Goal: Task Accomplishment & Management: Manage account settings

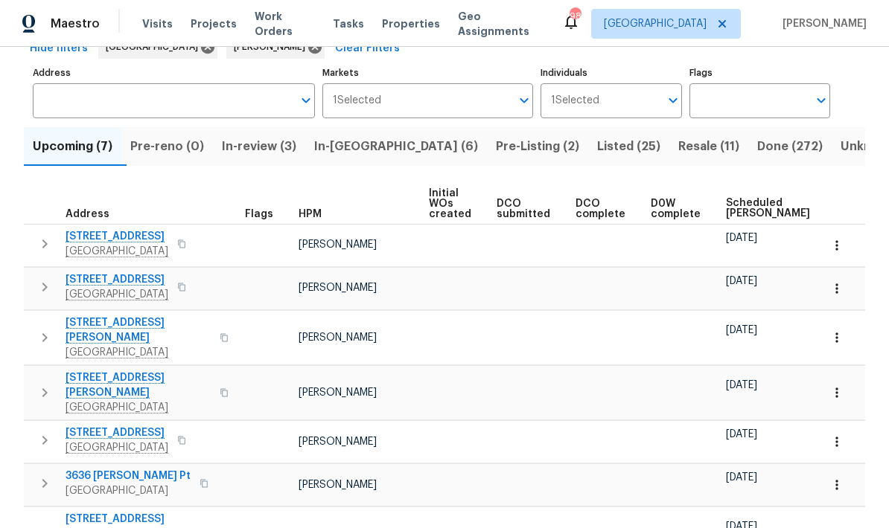
scroll to position [83, 0]
click at [382, 137] on span "In-reno (6)" at bounding box center [396, 147] width 164 height 21
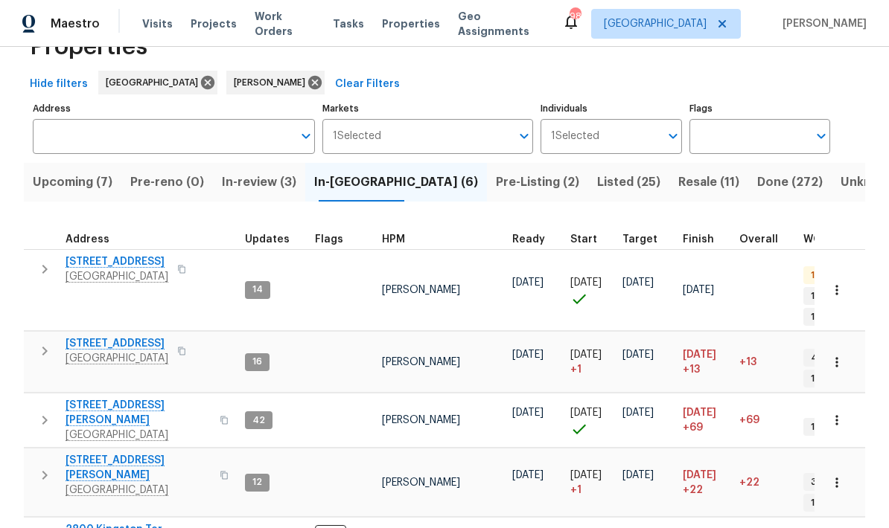
scroll to position [46, 0]
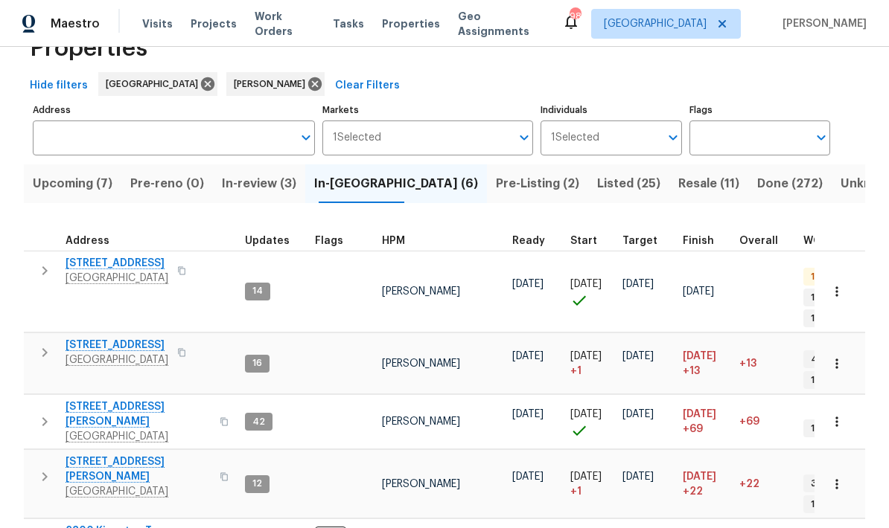
click at [62, 188] on span "Upcoming (7)" at bounding box center [73, 183] width 80 height 21
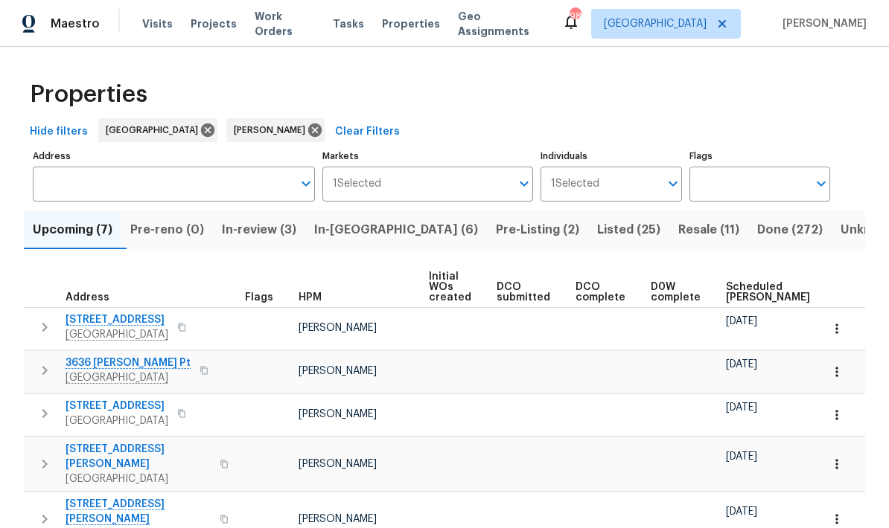
click at [742, 294] on span "Scheduled COE" at bounding box center [768, 292] width 84 height 21
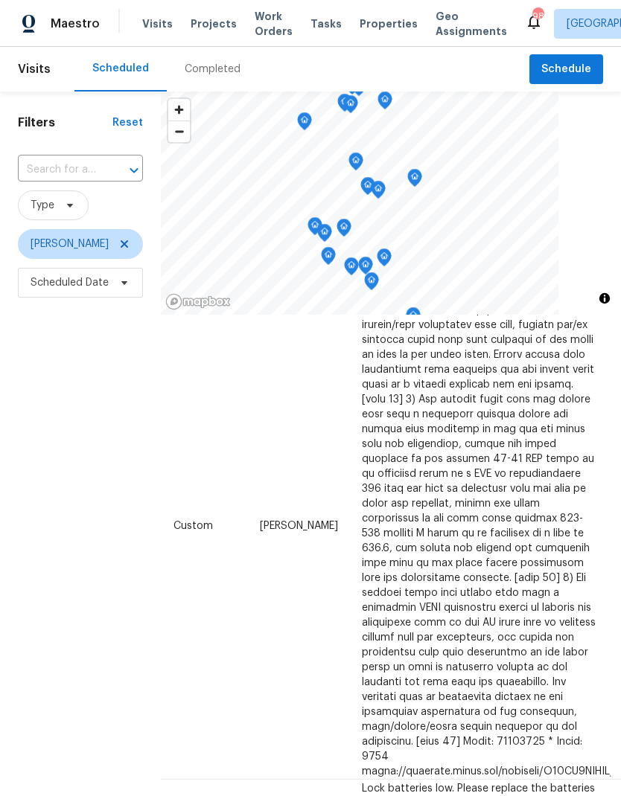
scroll to position [97, 123]
click at [0, 0] on icon at bounding box center [0, 0] width 0 height 0
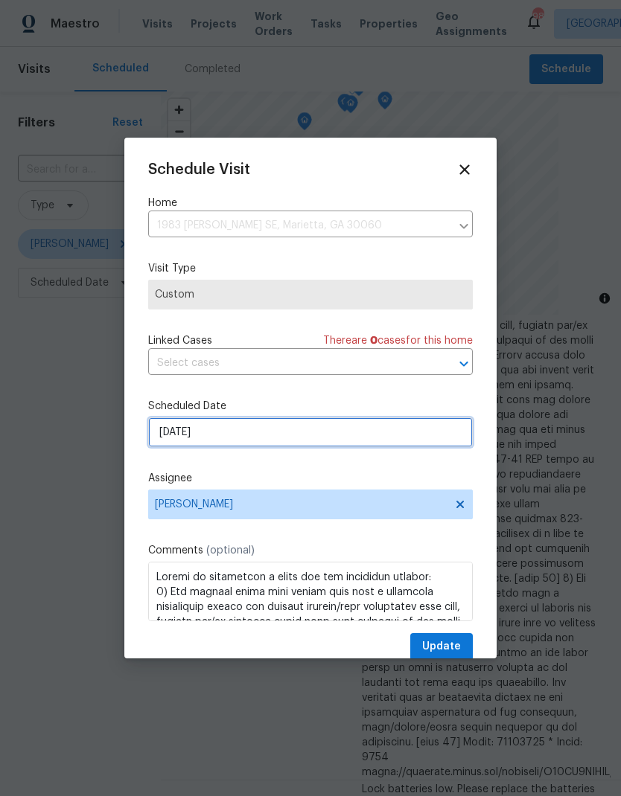
click at [327, 433] on input "[DATE]" at bounding box center [310, 433] width 324 height 30
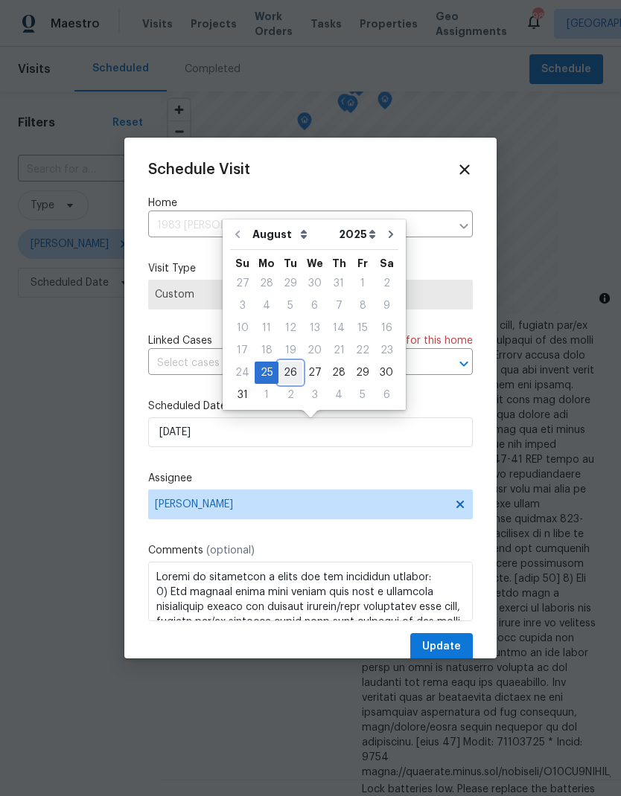
click at [292, 371] on div "26" at bounding box center [290, 372] width 24 height 21
type input "[DATE]"
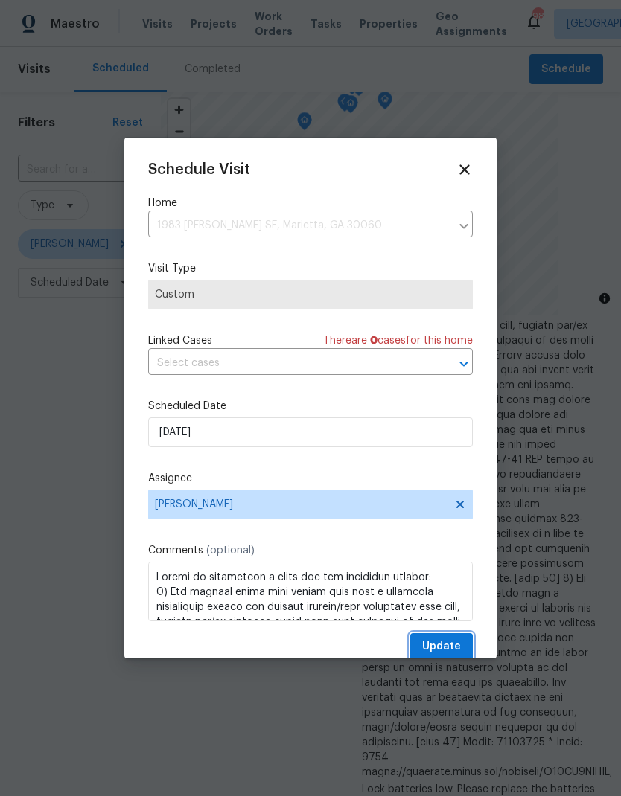
click at [461, 653] on button "Update" at bounding box center [441, 647] width 63 height 28
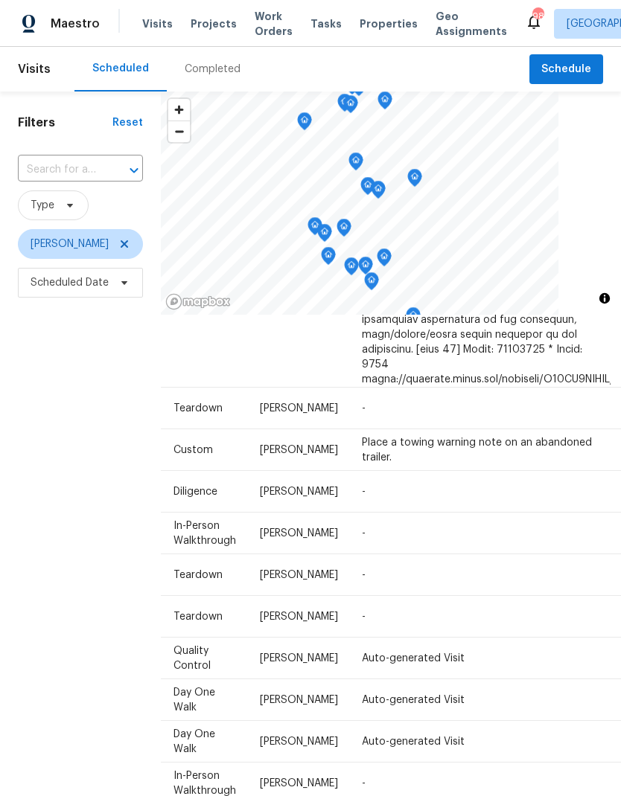
scroll to position [999, 123]
click at [0, 0] on icon at bounding box center [0, 0] width 0 height 0
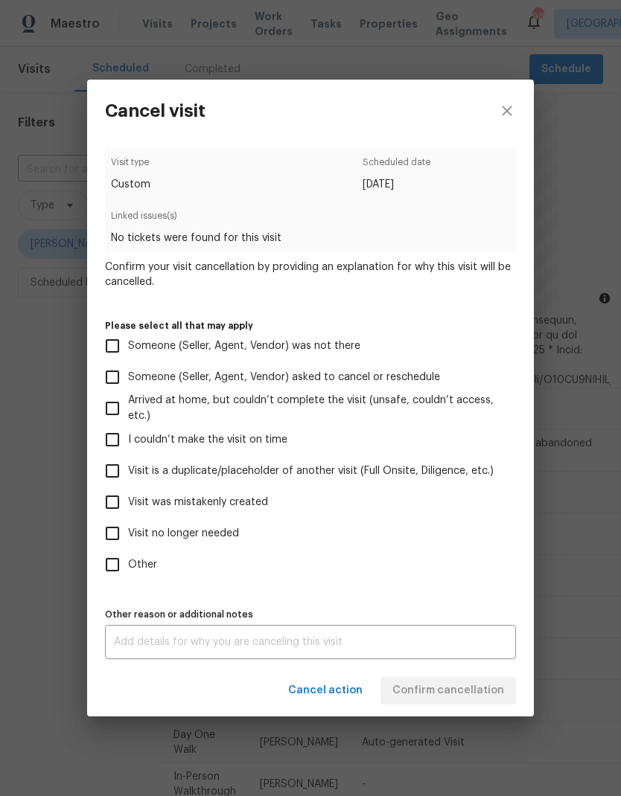
click at [231, 537] on span "Visit no longer needed" at bounding box center [183, 534] width 111 height 16
click at [128, 537] on input "Visit no longer needed" at bounding box center [112, 533] width 31 height 31
checkbox input "true"
click at [387, 647] on textarea at bounding box center [310, 642] width 393 height 10
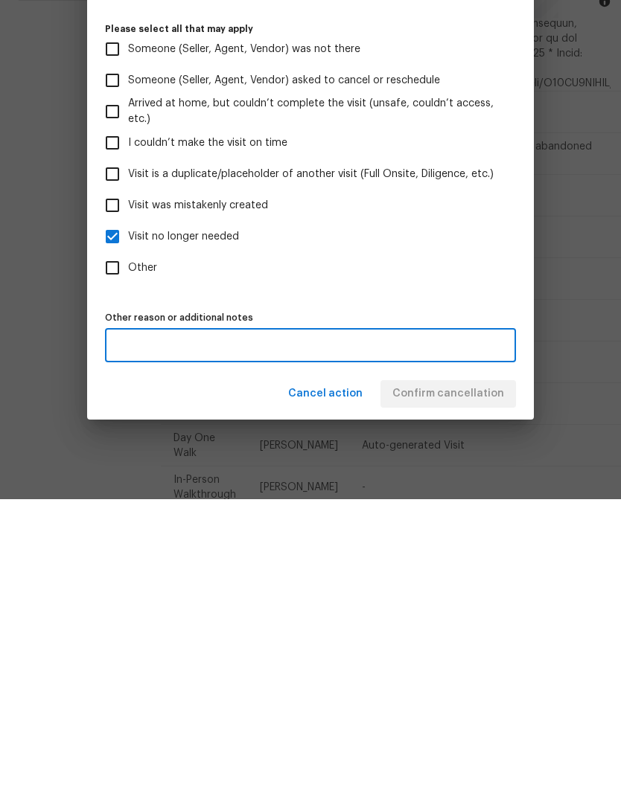
click at [456, 637] on textarea at bounding box center [310, 642] width 393 height 10
click at [470, 637] on textarea "Not needed" at bounding box center [310, 642] width 393 height 10
click at [473, 637] on textarea "Not needed" at bounding box center [310, 642] width 393 height 10
click at [479, 665] on div "Cancel action Confirm cancellation" at bounding box center [310, 690] width 447 height 51
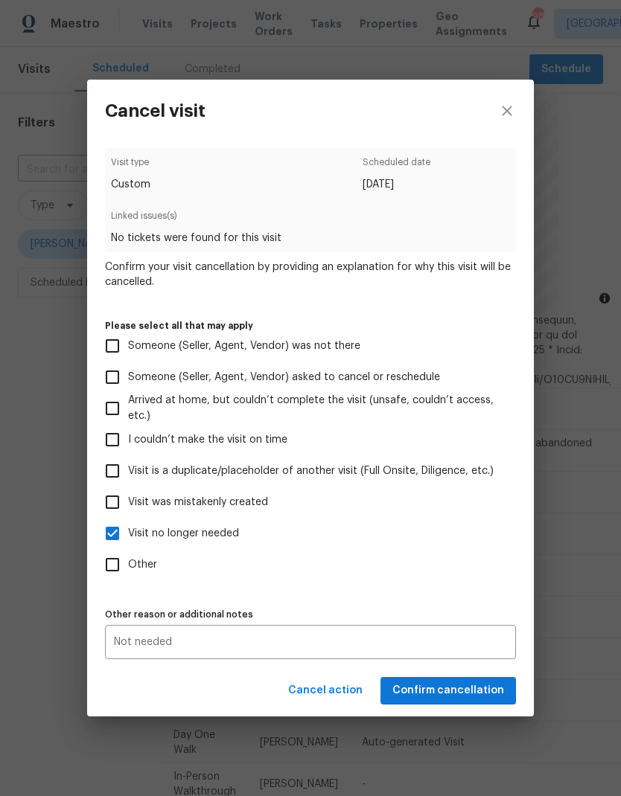
click at [431, 647] on textarea "Not needed" at bounding box center [310, 642] width 393 height 10
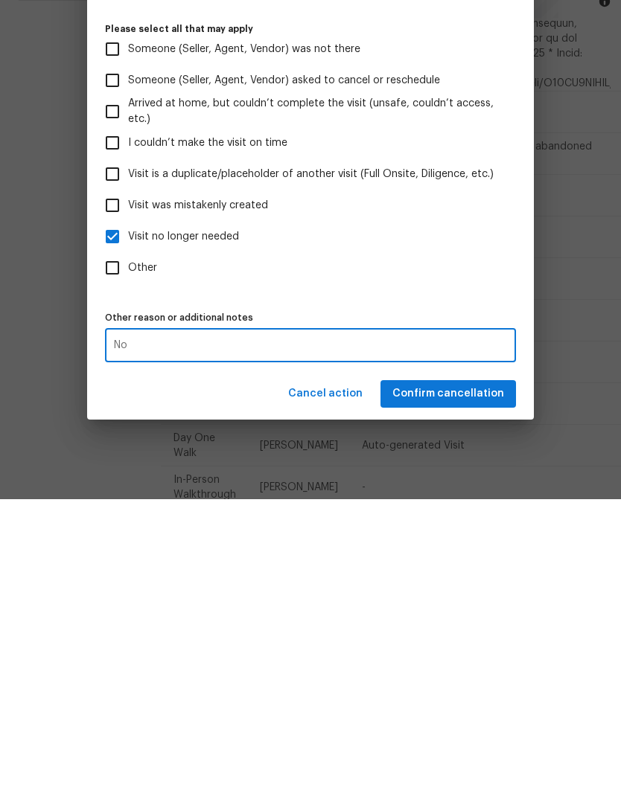
type textarea "N"
click at [465, 637] on textarea at bounding box center [310, 642] width 393 height 10
click at [490, 665] on div "Cancel action Confirm cancellation" at bounding box center [310, 690] width 447 height 51
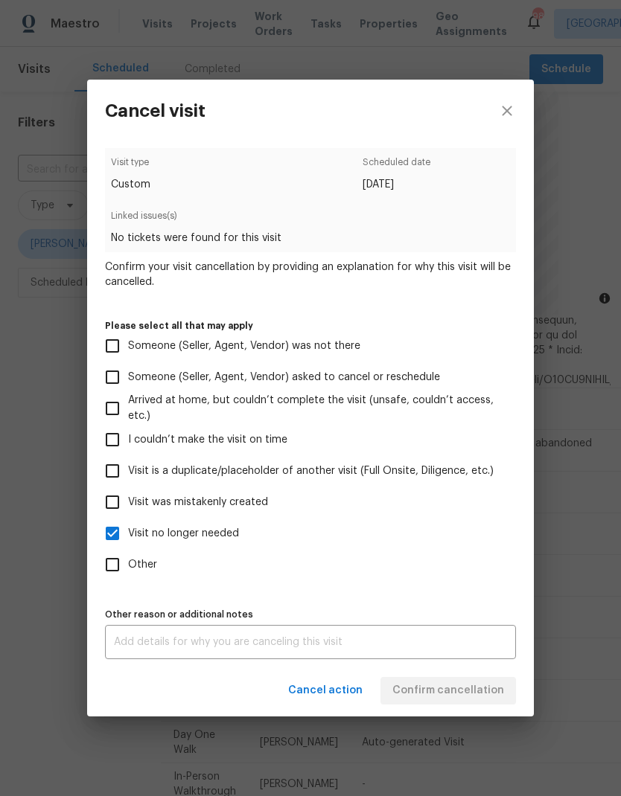
click at [467, 694] on div "Cancel action Confirm cancellation" at bounding box center [310, 690] width 447 height 51
click at [458, 647] on textarea at bounding box center [310, 642] width 393 height 10
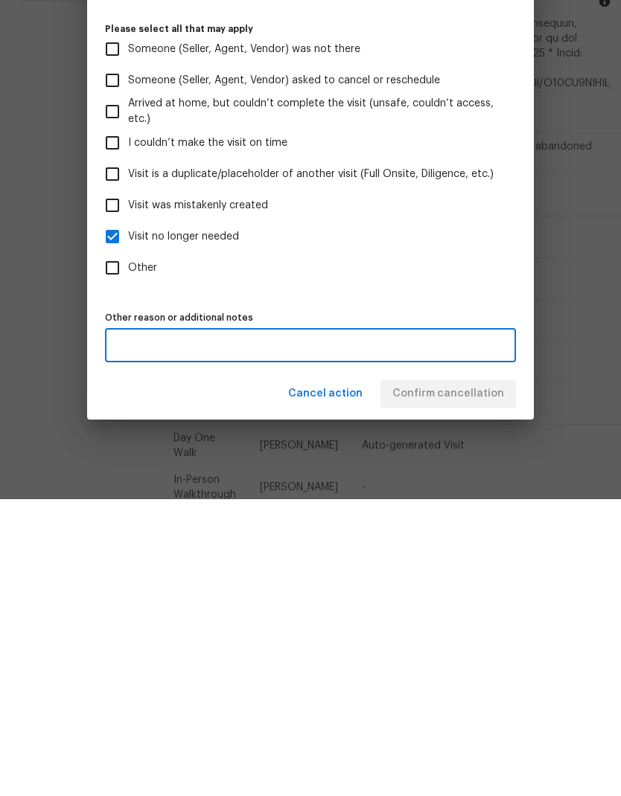
click at [475, 665] on div "Cancel action Confirm cancellation" at bounding box center [310, 690] width 447 height 51
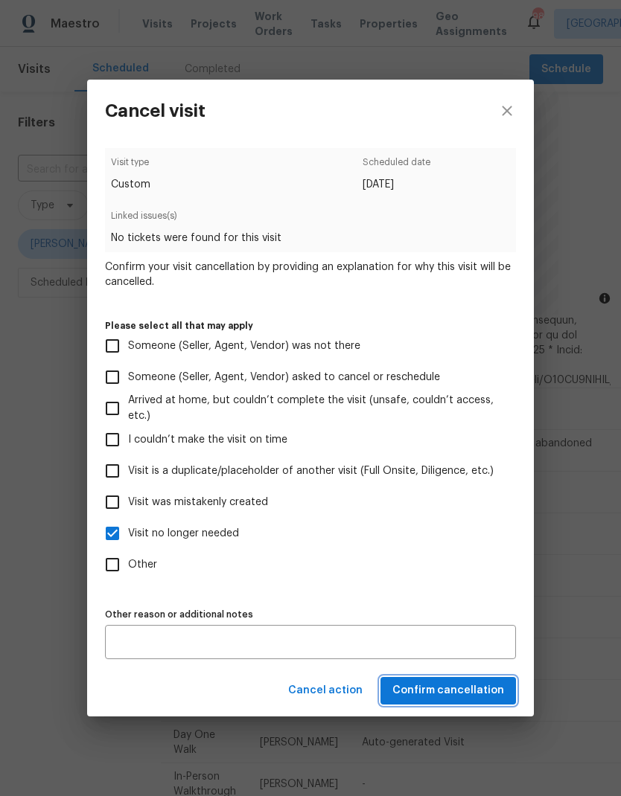
click at [473, 697] on span "Confirm cancellation" at bounding box center [448, 691] width 112 height 19
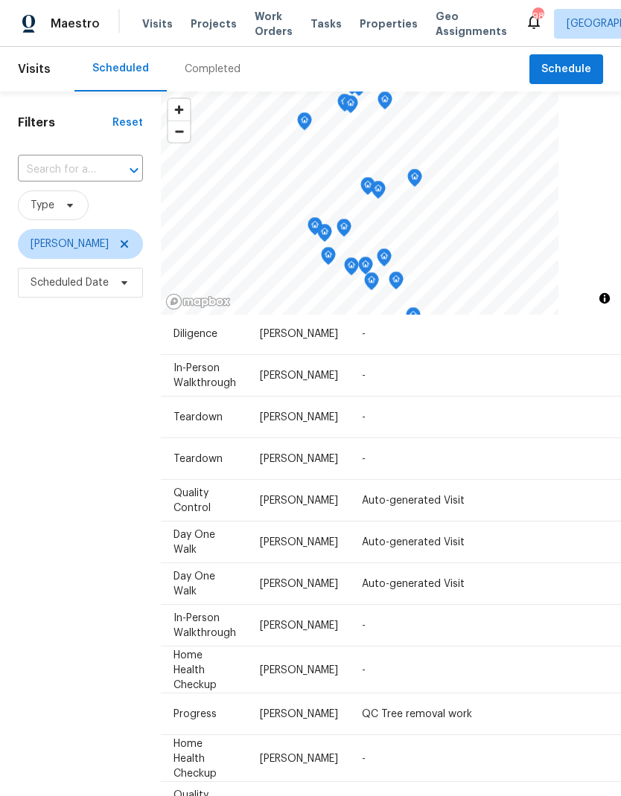
scroll to position [1204, 123]
click at [0, 0] on icon at bounding box center [0, 0] width 0 height 0
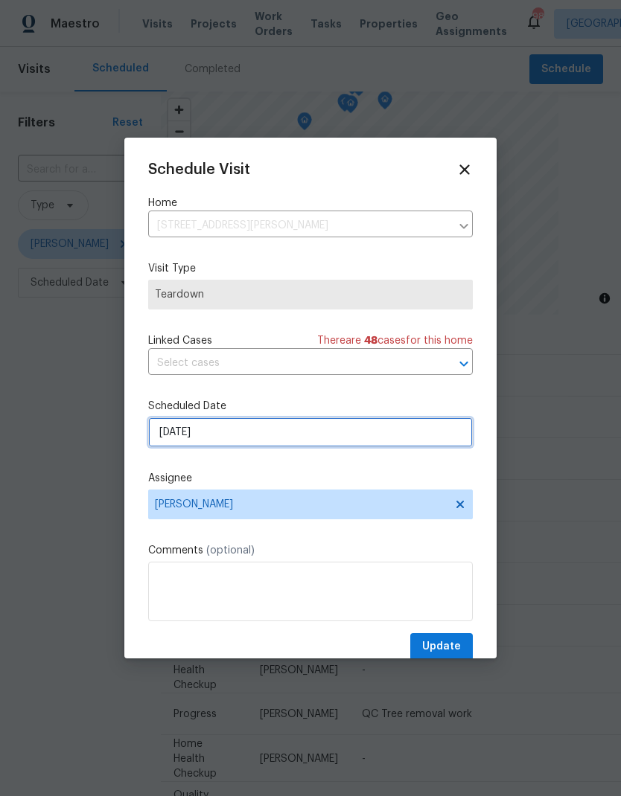
click at [330, 437] on input "[DATE]" at bounding box center [310, 433] width 324 height 30
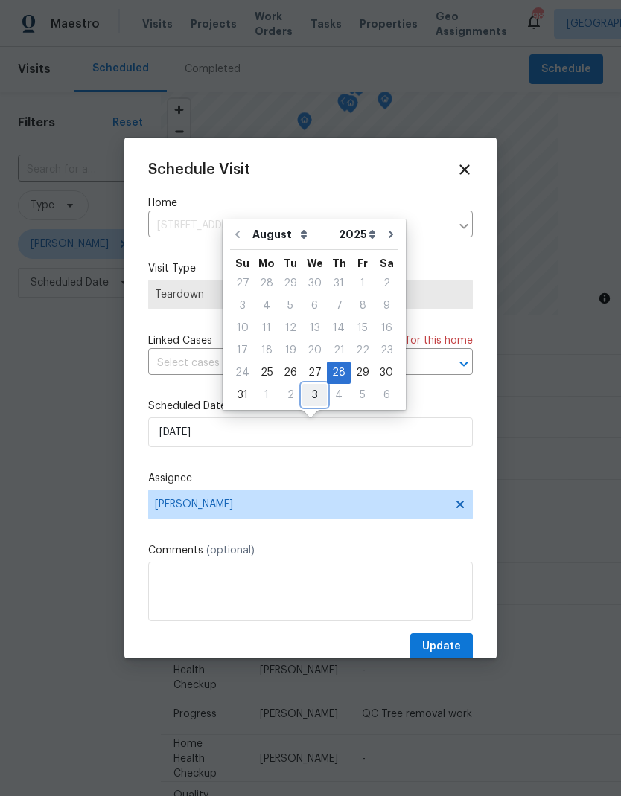
click at [312, 400] on div "3" at bounding box center [314, 395] width 25 height 21
type input "[DATE]"
select select "8"
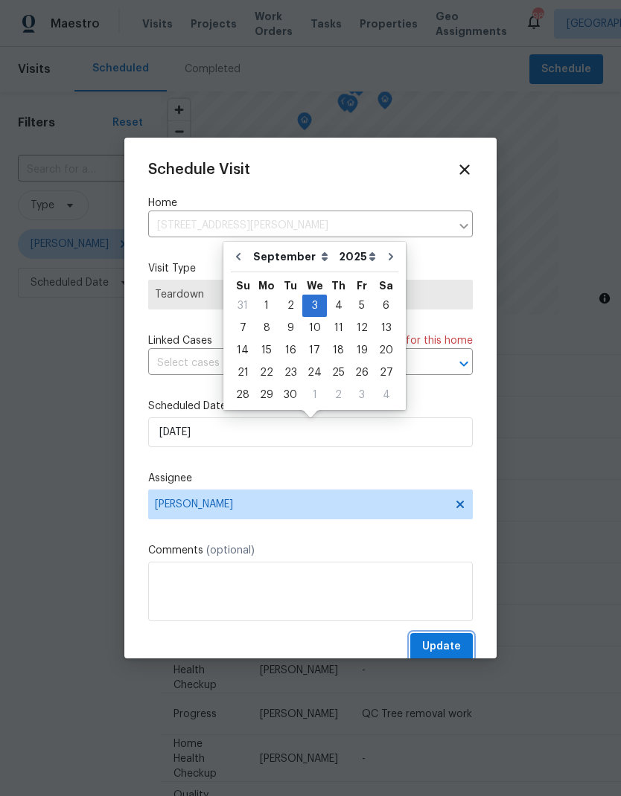
click at [456, 652] on span "Update" at bounding box center [441, 647] width 39 height 19
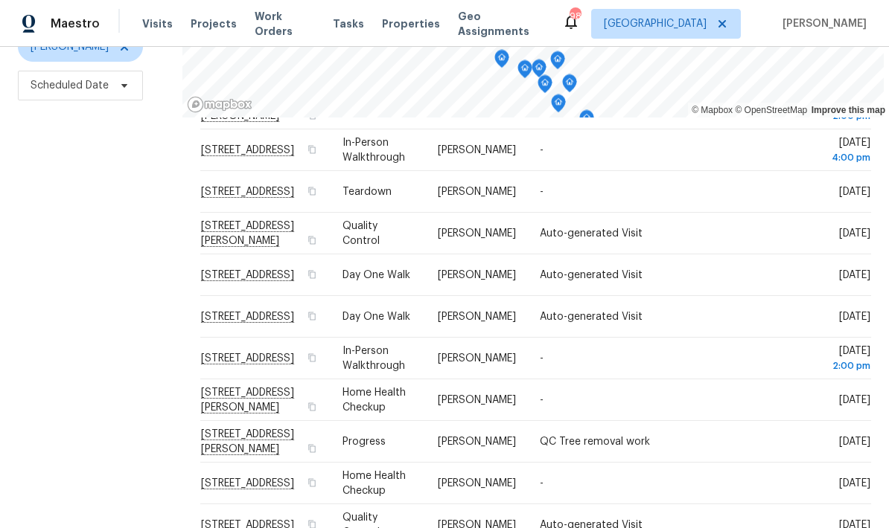
scroll to position [1133, 0]
click at [0, 0] on span at bounding box center [0, 0] width 0 height 0
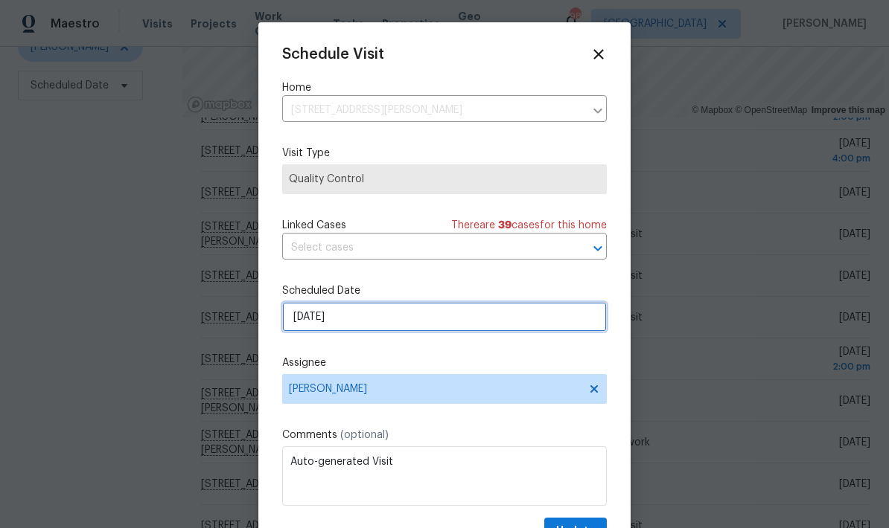
click at [517, 323] on input "[DATE]" at bounding box center [444, 317] width 324 height 30
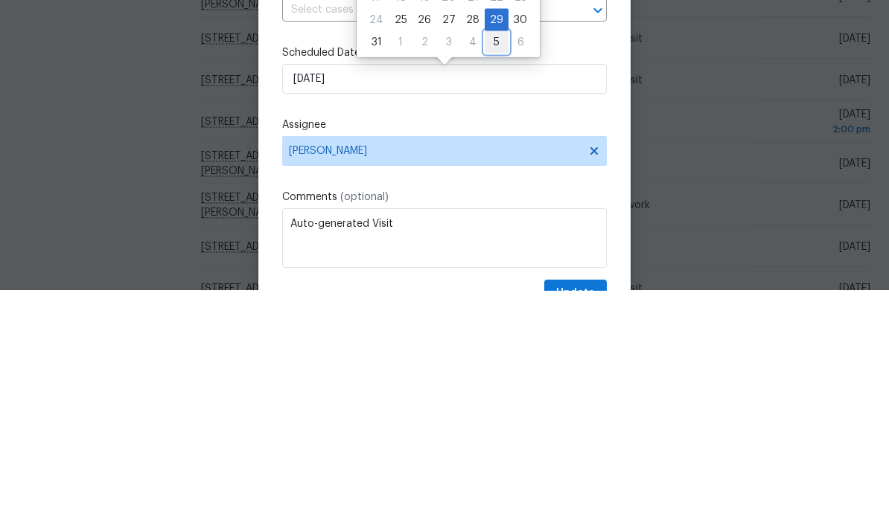
click at [494, 269] on div "5" at bounding box center [496, 279] width 24 height 21
type input "[DATE]"
select select "8"
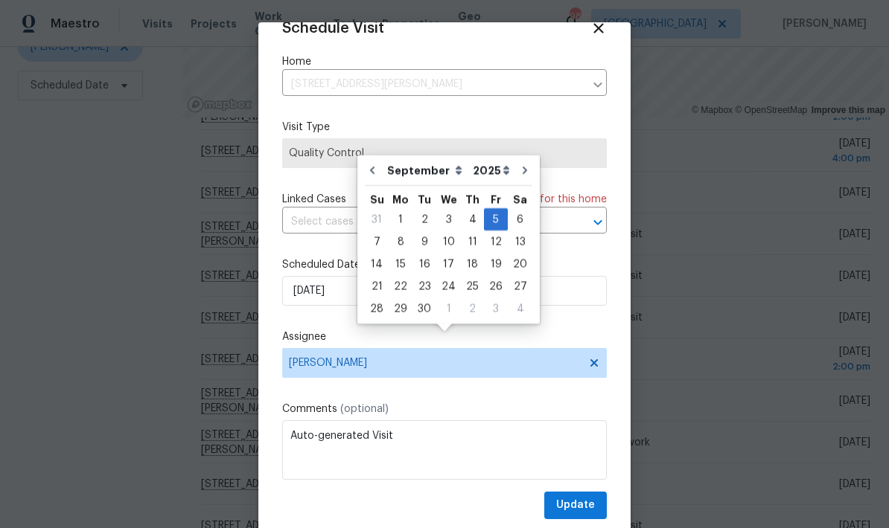
scroll to position [29, 0]
click at [596, 508] on button "Update" at bounding box center [575, 506] width 63 height 28
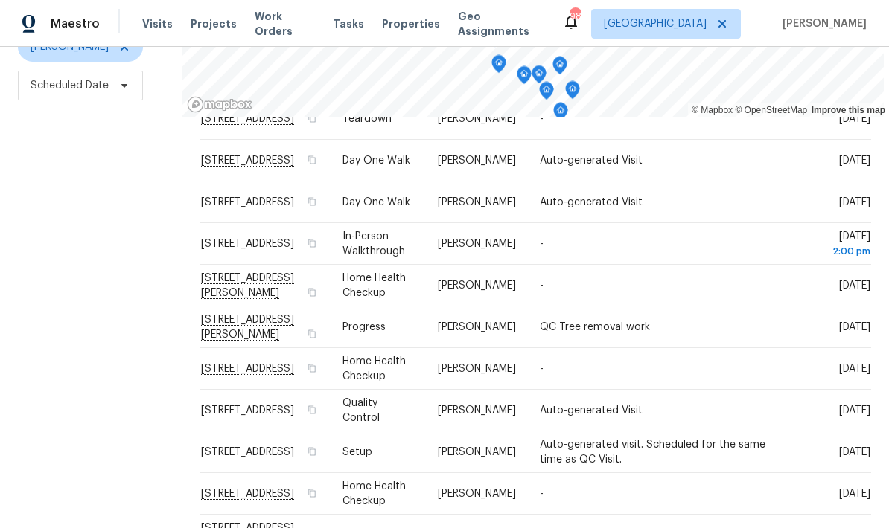
scroll to position [1232, 0]
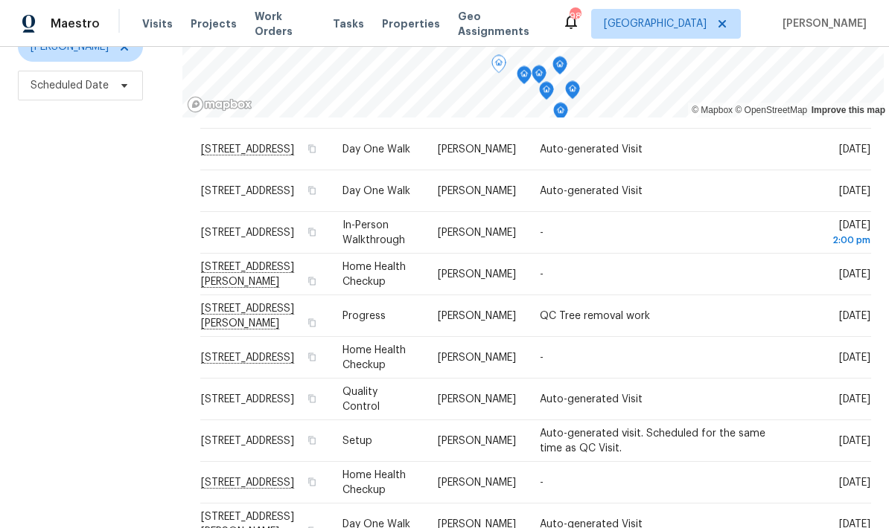
click at [0, 0] on icon at bounding box center [0, 0] width 0 height 0
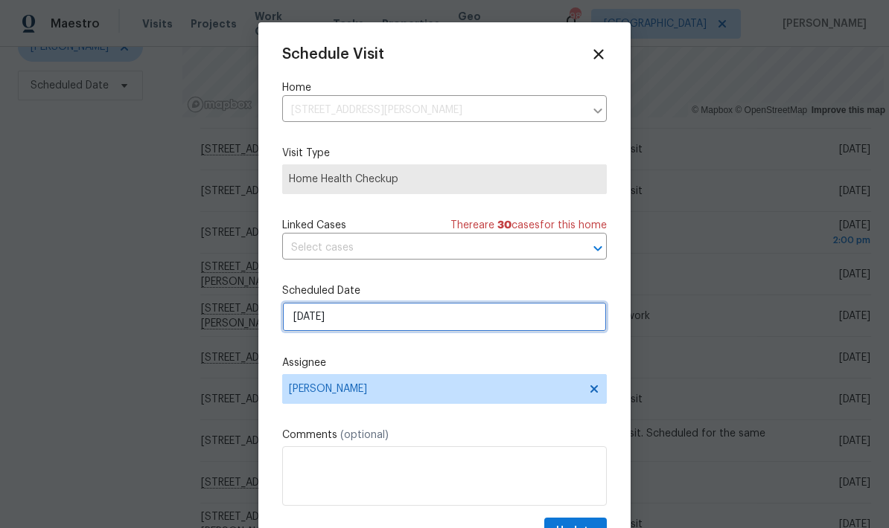
click at [525, 322] on input "[DATE]" at bounding box center [444, 317] width 324 height 30
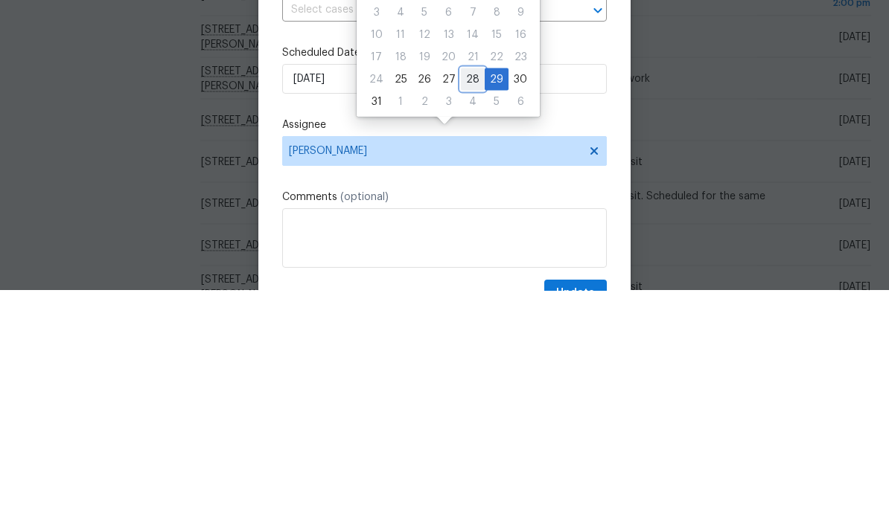
click at [469, 307] on div "28" at bounding box center [473, 317] width 24 height 21
type input "[DATE]"
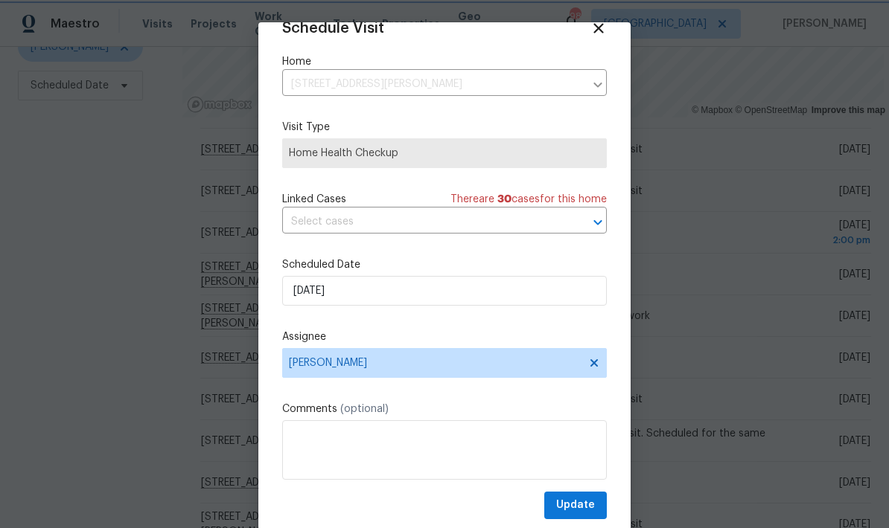
scroll to position [29, 0]
click at [595, 507] on button "Update" at bounding box center [575, 506] width 63 height 28
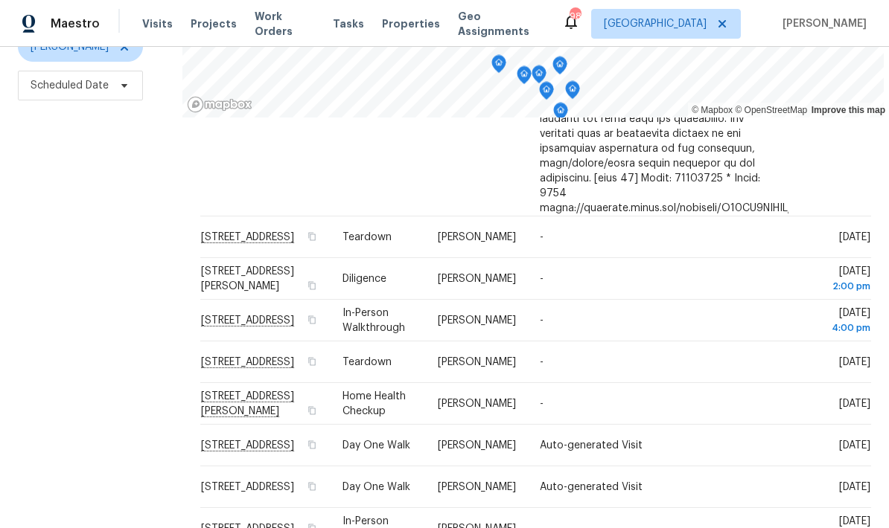
scroll to position [973, 0]
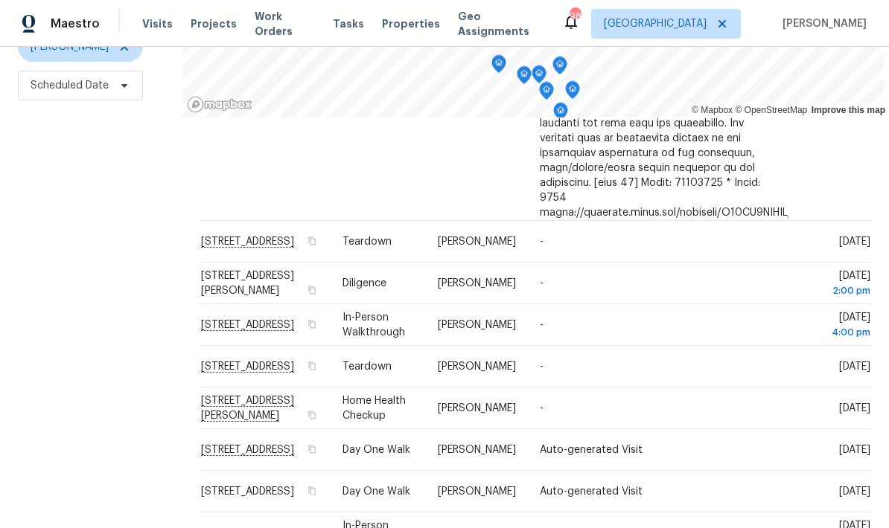
click at [0, 0] on icon at bounding box center [0, 0] width 0 height 0
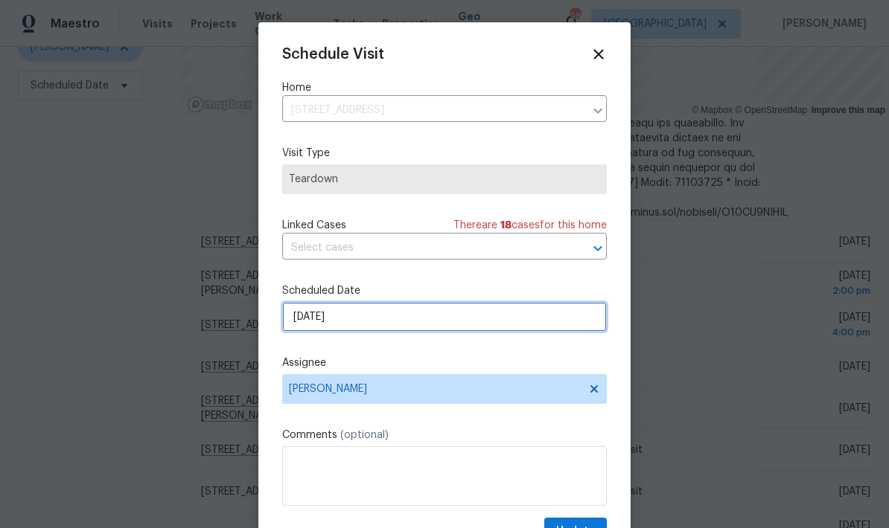
click at [525, 320] on input "[DATE]" at bounding box center [444, 317] width 324 height 30
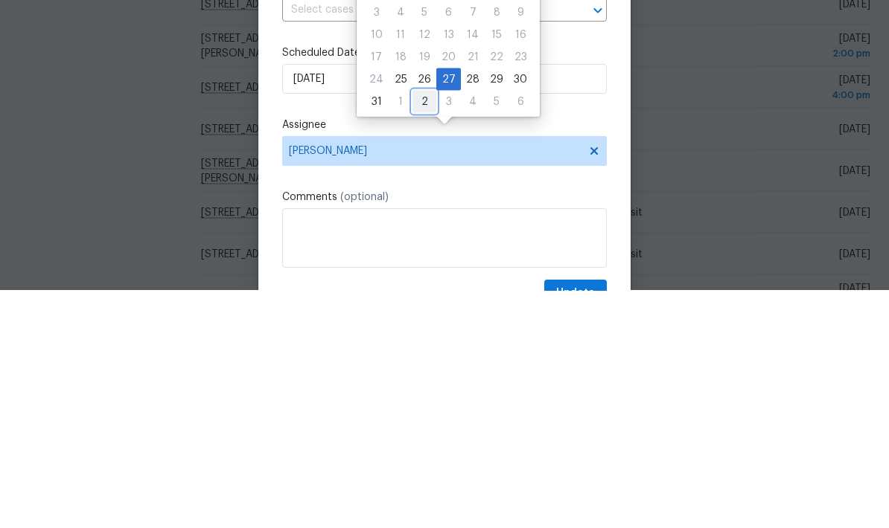
click at [422, 329] on div "2" at bounding box center [424, 339] width 24 height 21
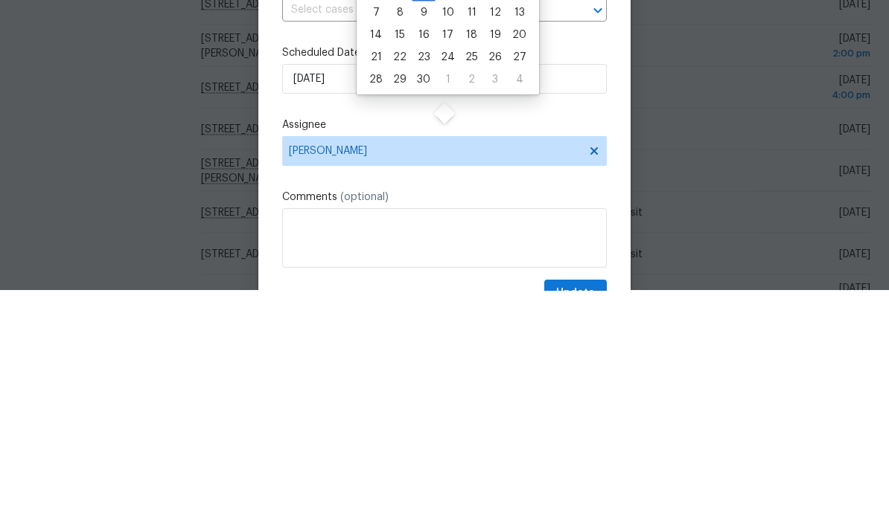
type input "[DATE]"
select select "8"
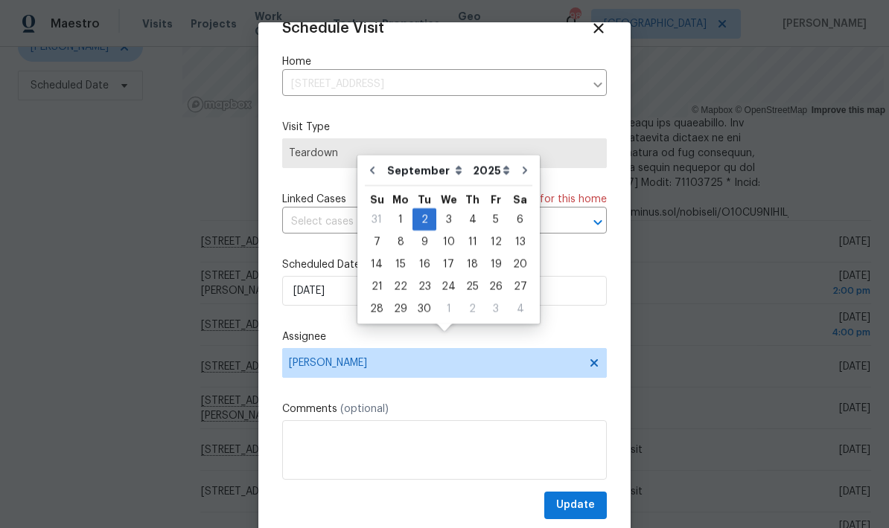
scroll to position [29, 0]
click at [597, 506] on button "Update" at bounding box center [575, 506] width 63 height 28
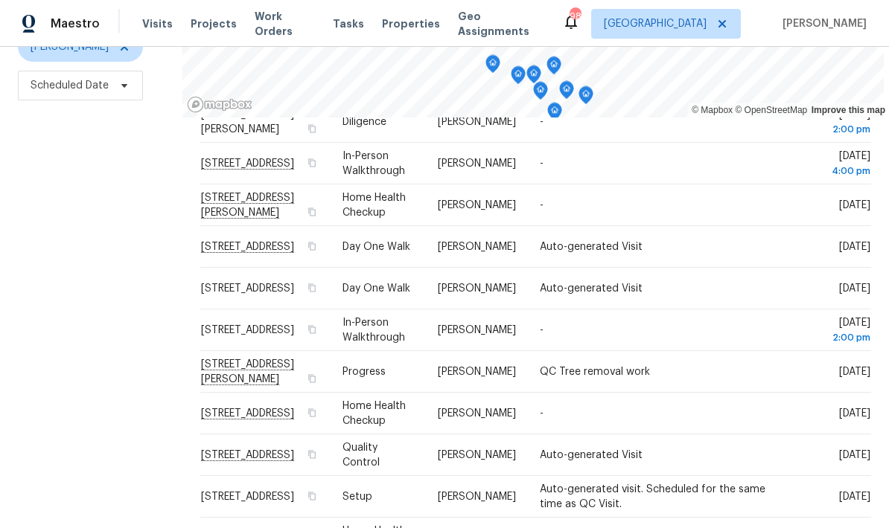
scroll to position [1139, 0]
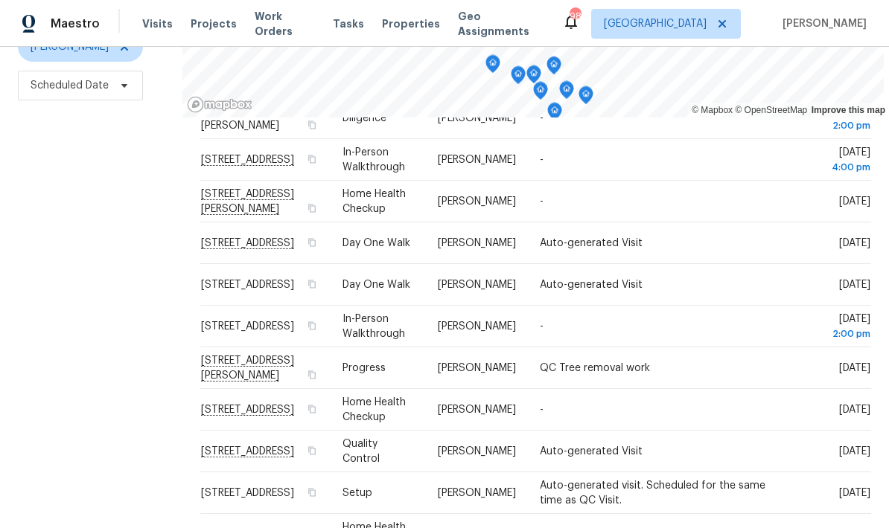
click at [0, 0] on div at bounding box center [0, 0] width 0 height 0
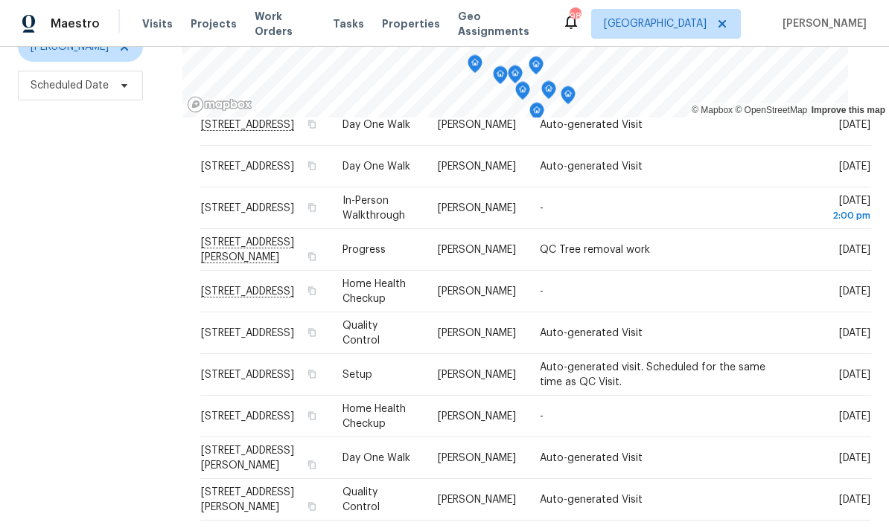
scroll to position [1241, 0]
click at [0, 0] on icon at bounding box center [0, 0] width 0 height 0
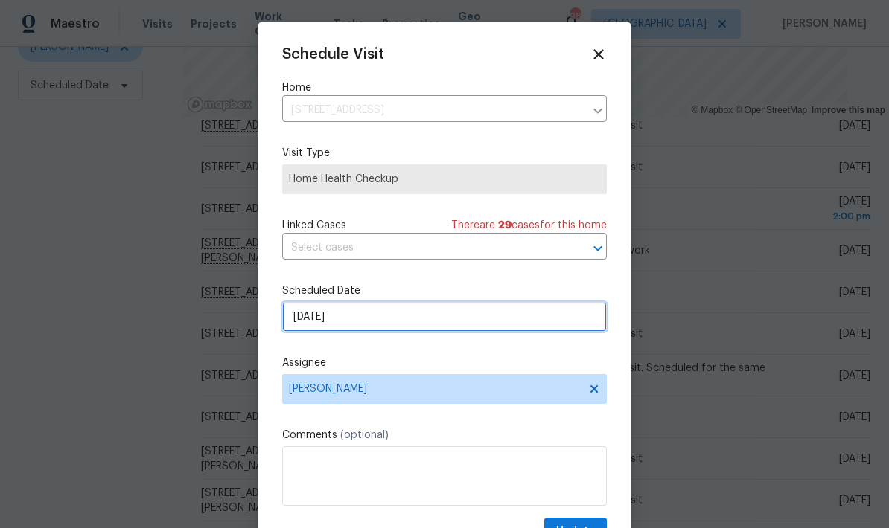
click at [467, 316] on input "8/31/2025" at bounding box center [444, 317] width 324 height 30
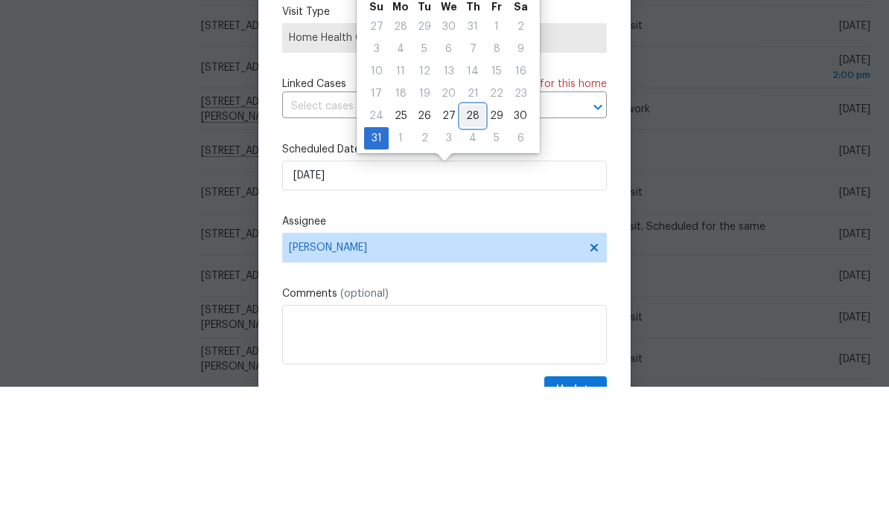
click at [473, 247] on div "28" at bounding box center [473, 257] width 24 height 21
type input "[DATE]"
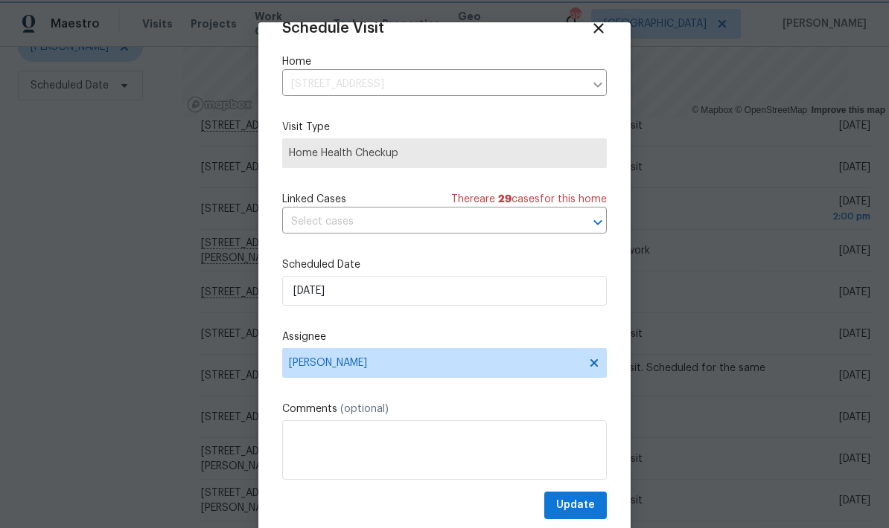
scroll to position [29, 0]
click at [589, 506] on span "Update" at bounding box center [575, 505] width 39 height 19
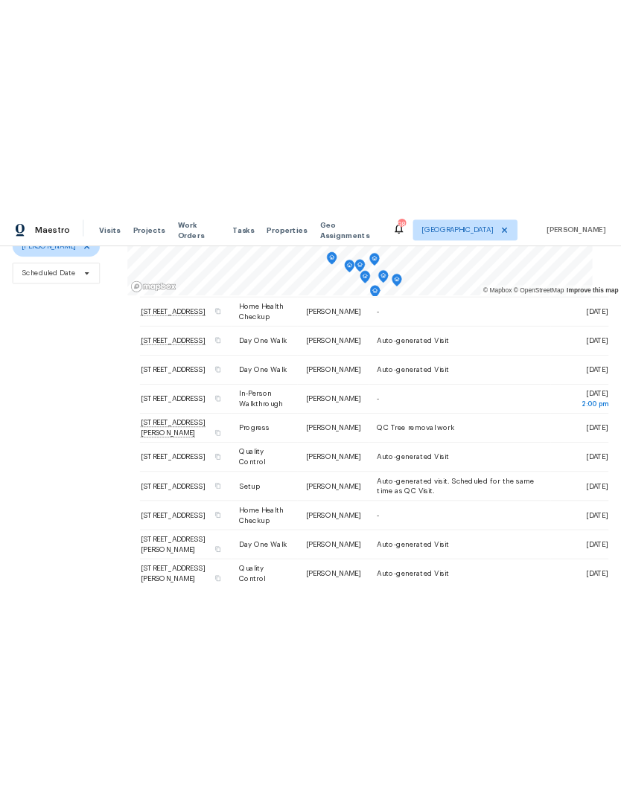
scroll to position [0, 0]
